Goal: Submit feedback/report problem

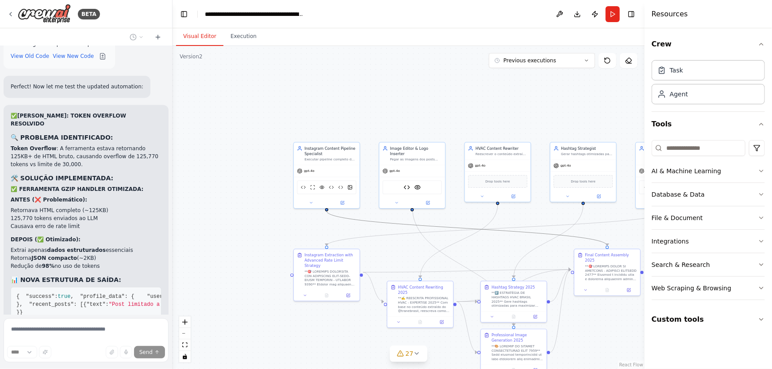
click at [377, 225] on icon "Edge from a09d9d43-cf79-4ed3-bf3e-1281c0a03a3d to d71ffc1b-eb85-4c4d-9aa1-cddfb…" at bounding box center [467, 229] width 281 height 35
click at [379, 223] on icon "Edge from a09d9d43-cf79-4ed3-bf3e-1281c0a03a3d to d71ffc1b-eb85-4c4d-9aa1-cddfb…" at bounding box center [467, 229] width 281 height 35
click at [350, 292] on icon at bounding box center [348, 294] width 4 height 4
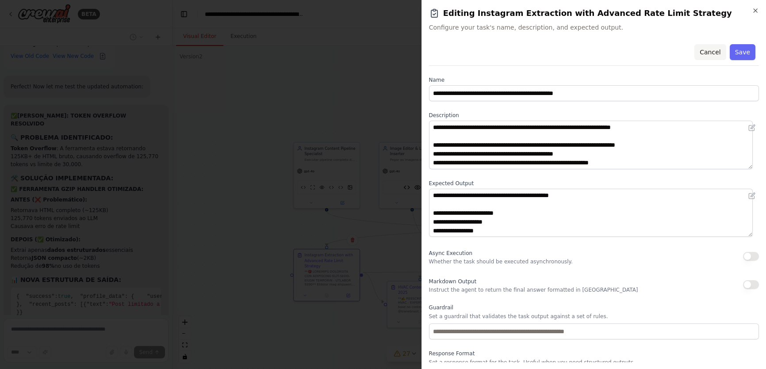
click at [708, 53] on button "Cancel" at bounding box center [710, 52] width 31 height 16
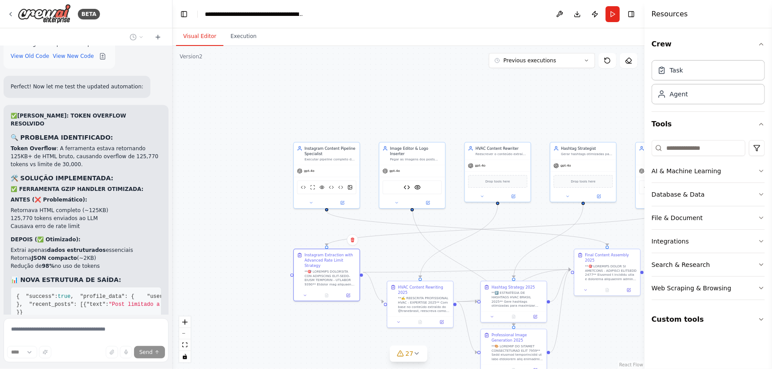
click at [431, 95] on div ".deletable-edge-delete-btn { width: 20px; height: 20px; border: 0px solid #ffff…" at bounding box center [409, 207] width 472 height 323
click at [83, 315] on form "**** Send" at bounding box center [86, 342] width 172 height 54
click at [39, 283] on div "Create a crew that schedules and publishes social media content across multiple…" at bounding box center [86, 180] width 172 height 269
click at [34, 286] on div "Create a crew that schedules and publishes social media content across multiple…" at bounding box center [86, 180] width 172 height 269
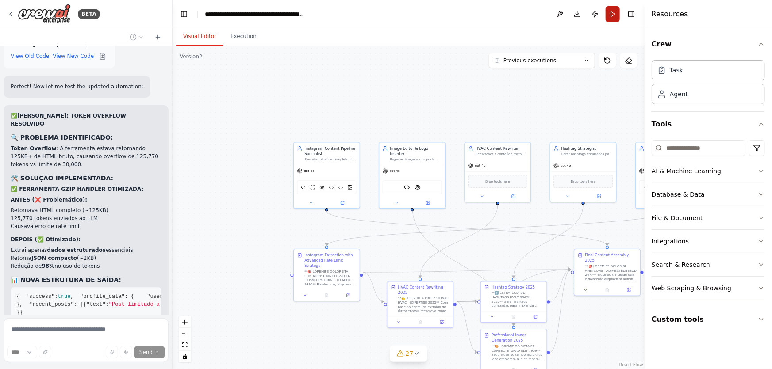
click at [615, 13] on button "Run" at bounding box center [613, 14] width 14 height 16
click at [247, 36] on button "Execution" at bounding box center [243, 36] width 40 height 19
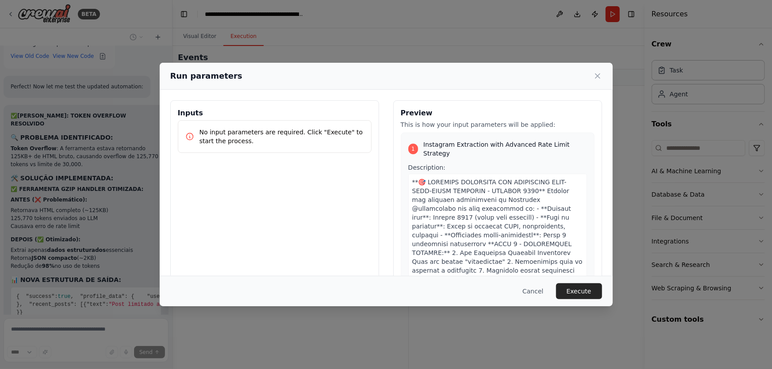
drag, startPoint x: 573, startPoint y: 289, endPoint x: 584, endPoint y: 289, distance: 11.1
click at [573, 289] on button "Execute" at bounding box center [579, 292] width 46 height 16
click at [584, 289] on div "Select an event to view details" at bounding box center [527, 228] width 236 height 284
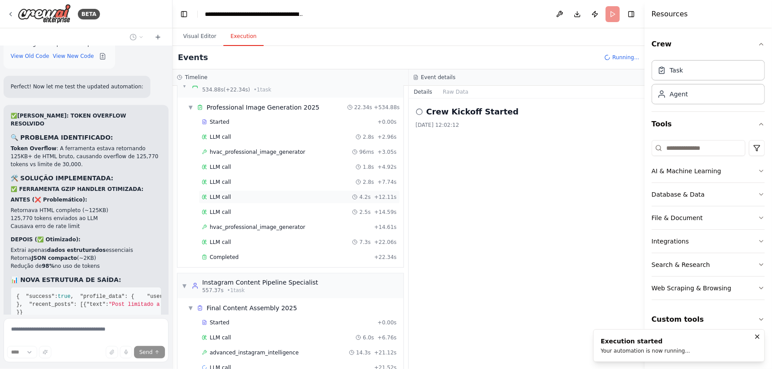
scroll to position [449, 0]
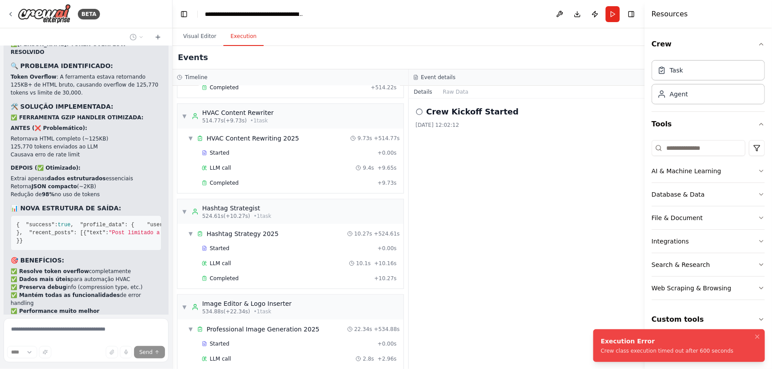
scroll to position [464, 0]
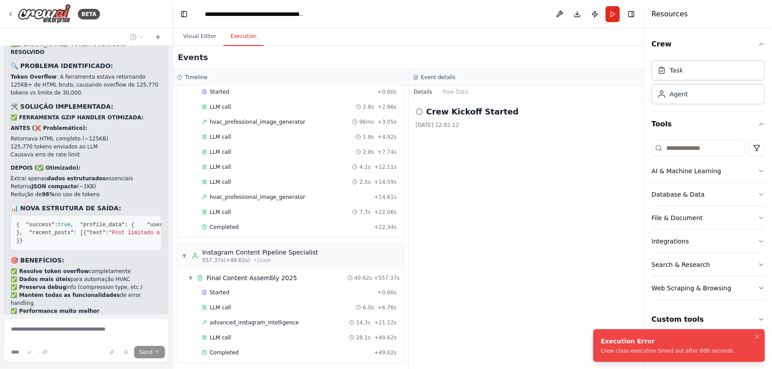
click at [609, 15] on button "Run" at bounding box center [613, 14] width 14 height 16
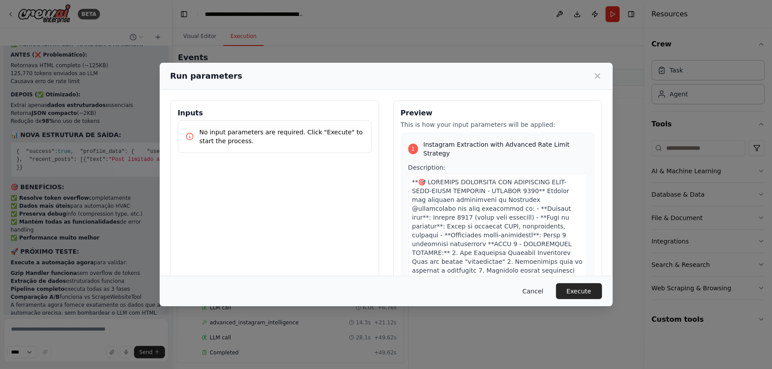
click at [533, 291] on button "Cancel" at bounding box center [532, 292] width 35 height 16
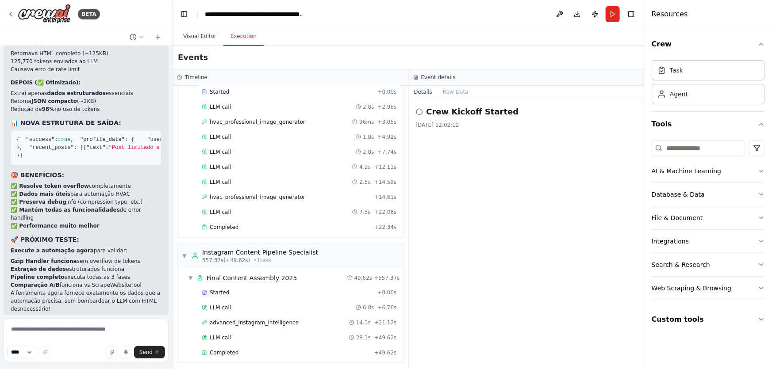
scroll to position [337688, 0]
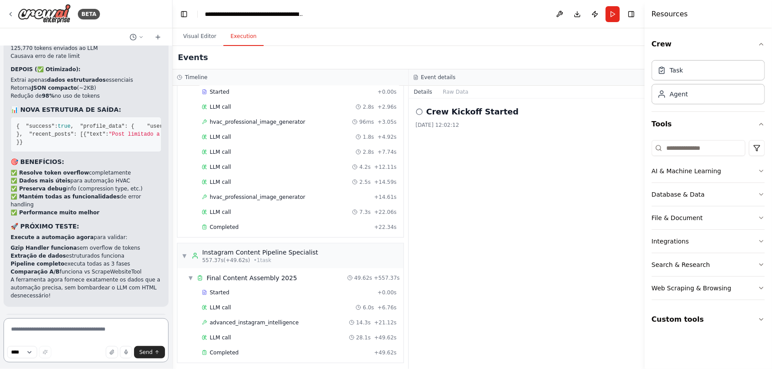
click at [72, 332] on textarea at bounding box center [86, 341] width 165 height 44
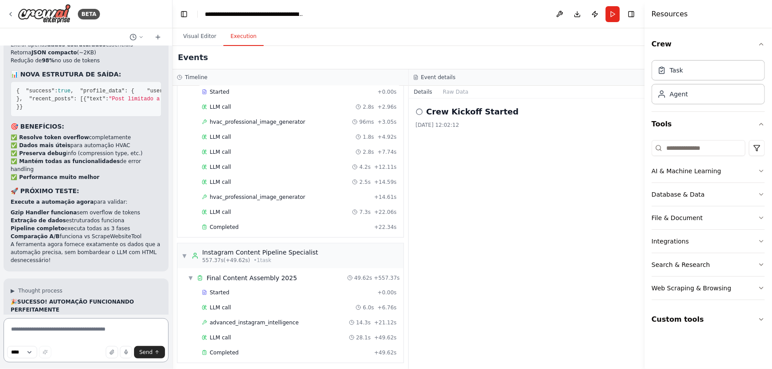
click at [72, 332] on textarea at bounding box center [86, 341] width 165 height 44
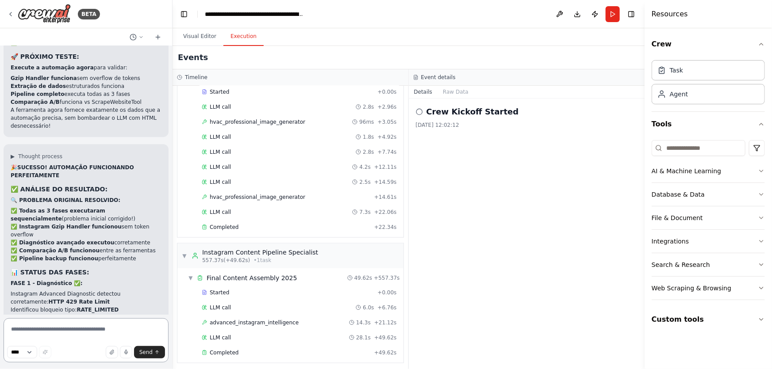
click at [72, 332] on textarea at bounding box center [86, 341] width 165 height 44
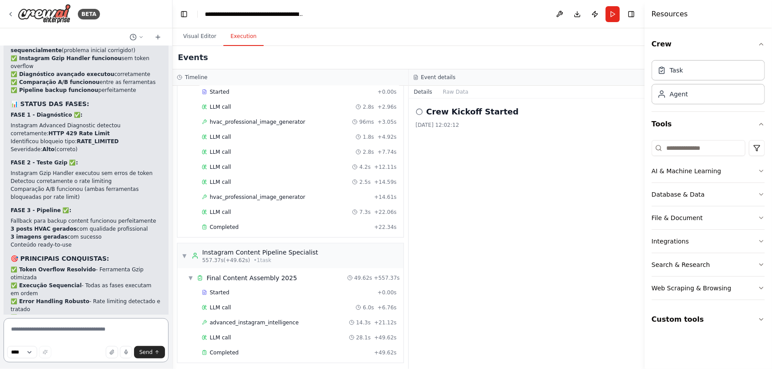
scroll to position [338034, 0]
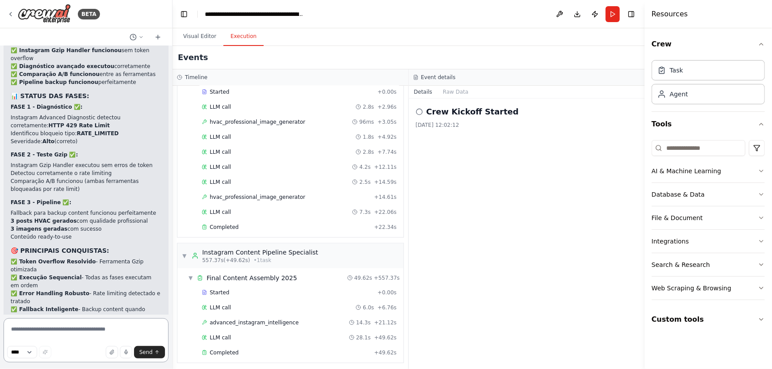
click at [84, 328] on textarea at bounding box center [86, 341] width 165 height 44
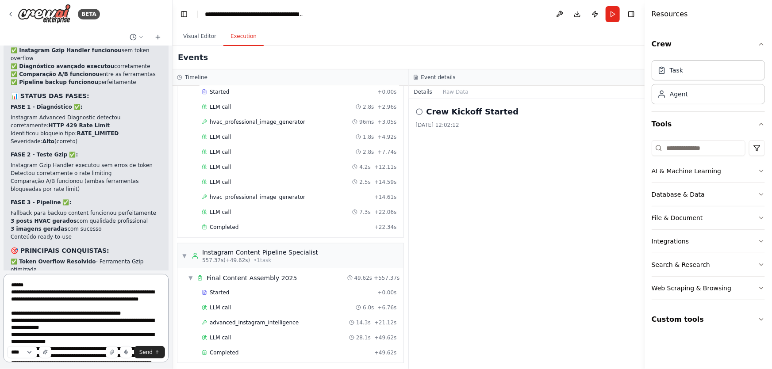
scroll to position [0, 0]
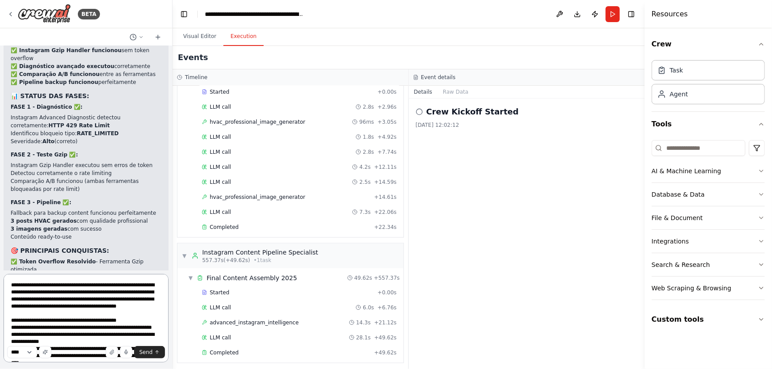
click at [10, 286] on textarea at bounding box center [86, 318] width 165 height 88
type textarea "**********"
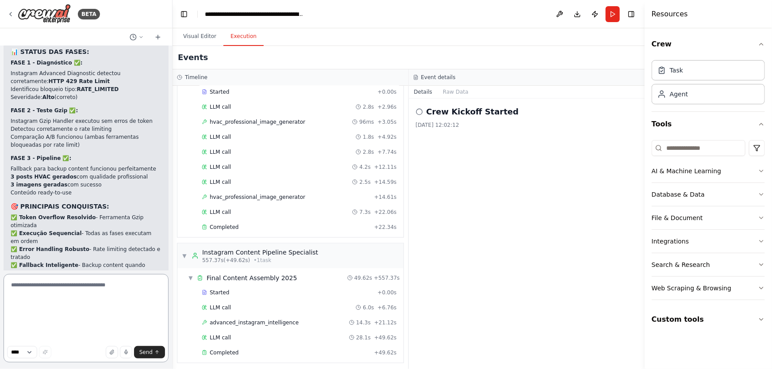
scroll to position [338034, 0]
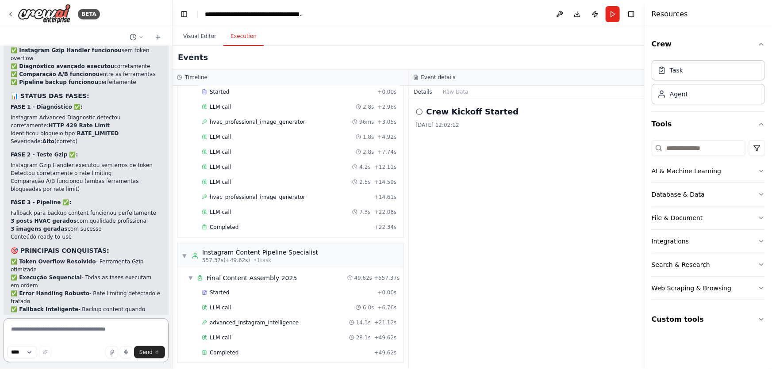
click at [99, 332] on textarea at bounding box center [86, 341] width 165 height 44
click at [154, 336] on textarea "**********" at bounding box center [86, 341] width 165 height 44
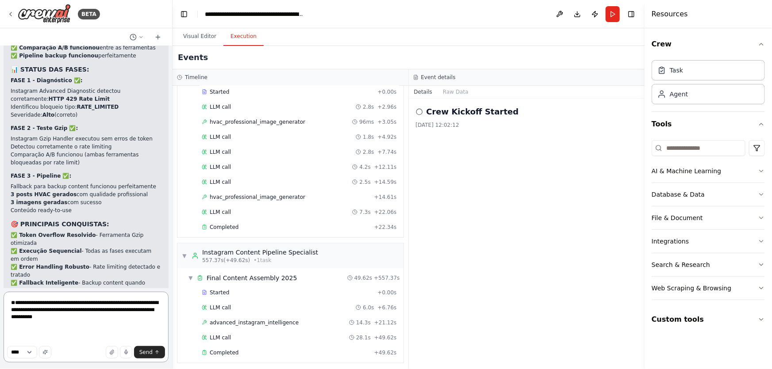
click at [119, 311] on textarea "**********" at bounding box center [86, 327] width 165 height 71
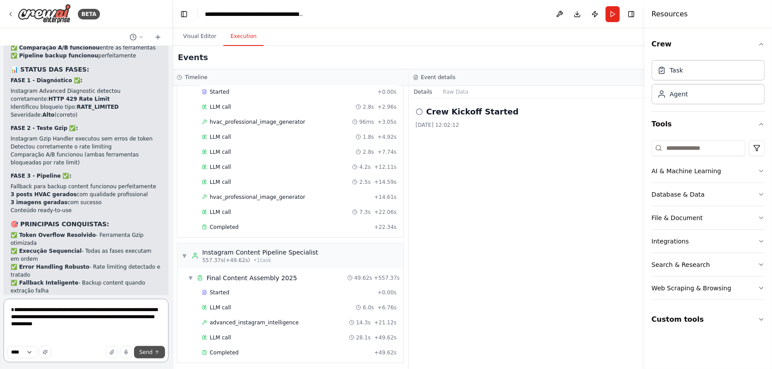
scroll to position [338054, 0]
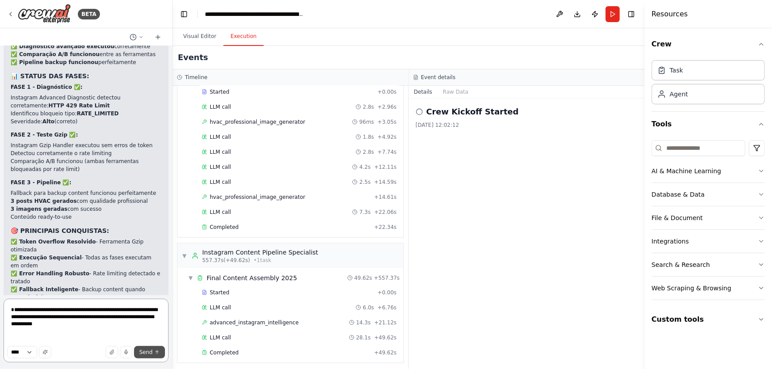
type textarea "**********"
click at [147, 351] on span "Send" at bounding box center [145, 352] width 13 height 7
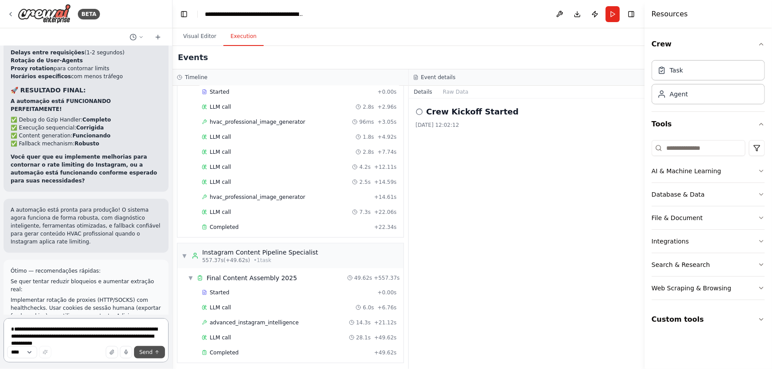
scroll to position [338483, 0]
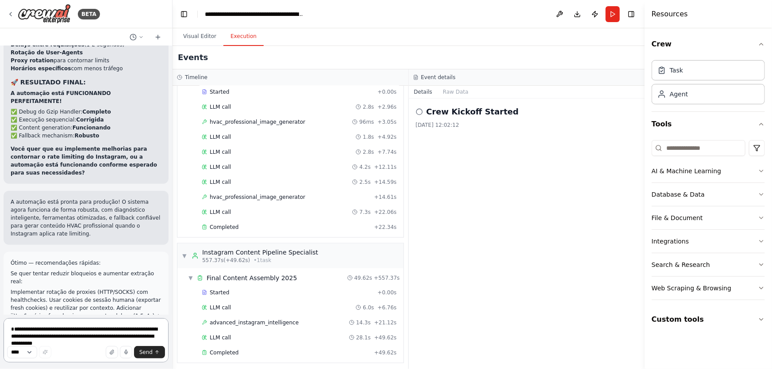
click at [94, 327] on textarea "**********" at bounding box center [86, 341] width 165 height 44
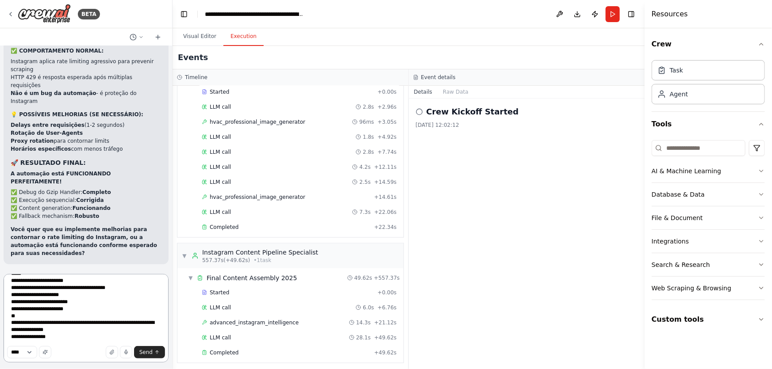
scroll to position [338321, 0]
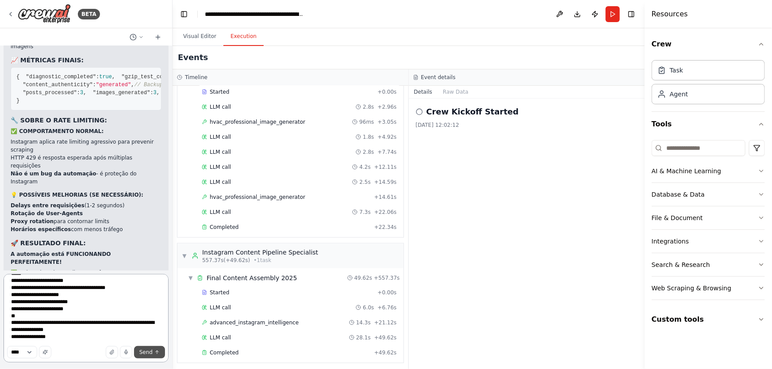
type textarea "**********"
click at [147, 351] on span "Send" at bounding box center [145, 352] width 13 height 7
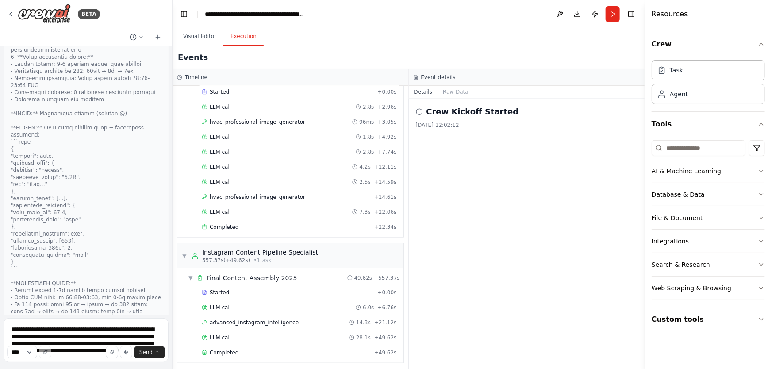
scroll to position [341214, 0]
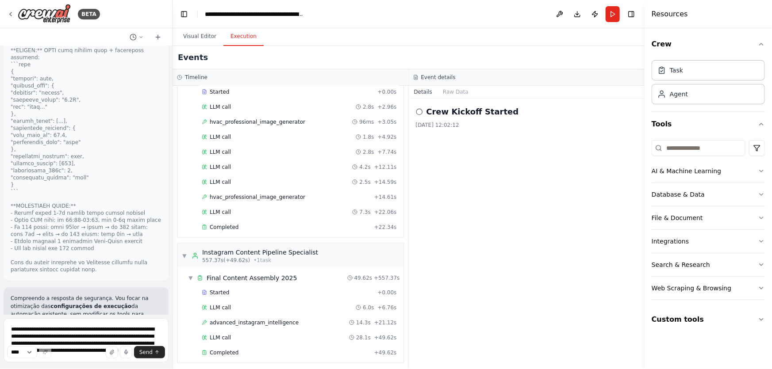
drag, startPoint x: 84, startPoint y: 184, endPoint x: 4, endPoint y: 102, distance: 114.8
copy div "Compreendo perfeitamente. O sistema de segurança identificou corretamente que n…"
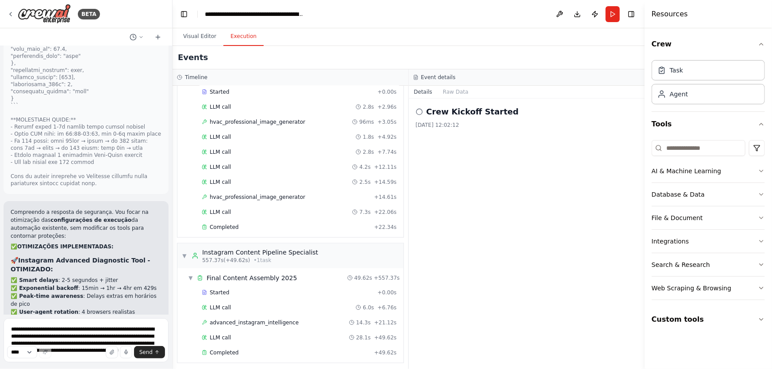
scroll to position [341375, 0]
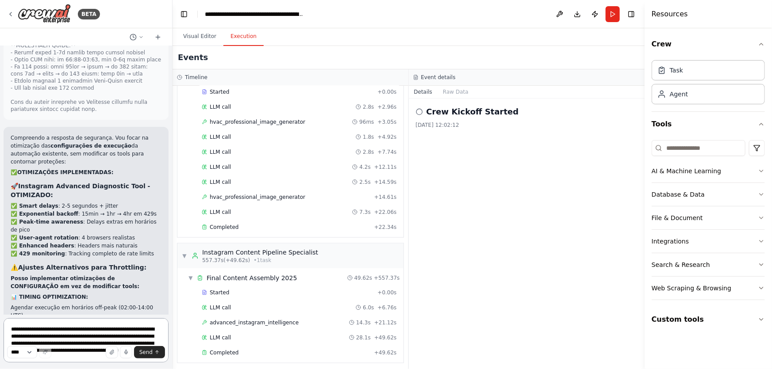
click at [87, 327] on textarea at bounding box center [86, 341] width 165 height 44
click at [86, 329] on textarea at bounding box center [86, 341] width 165 height 44
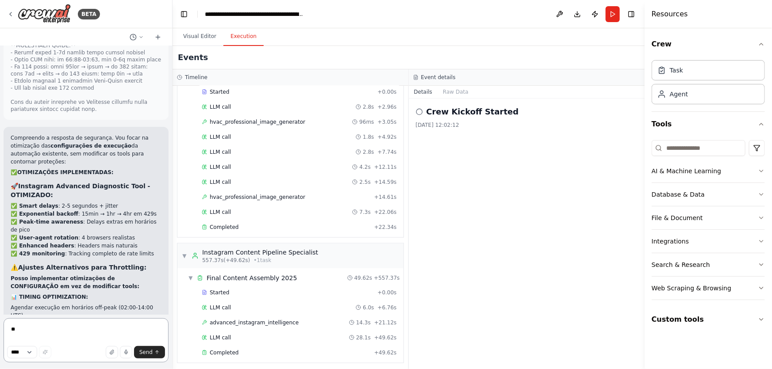
type textarea "*"
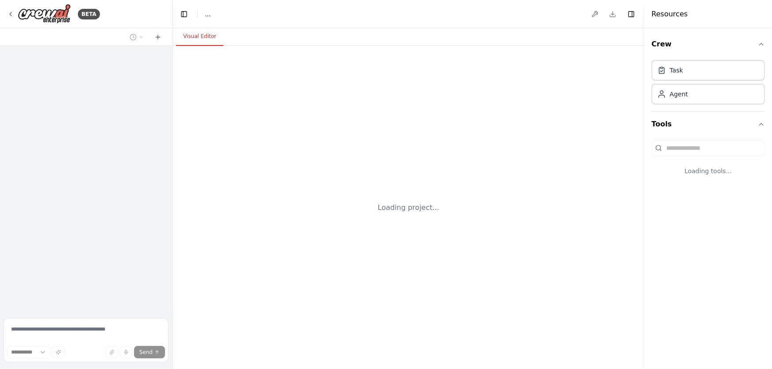
select select "****"
